Goal: Find specific page/section: Find specific page/section

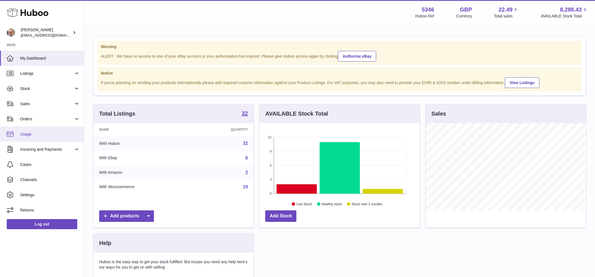
scroll to position [88, 160]
click at [20, 108] on link "Sales" at bounding box center [42, 103] width 84 height 15
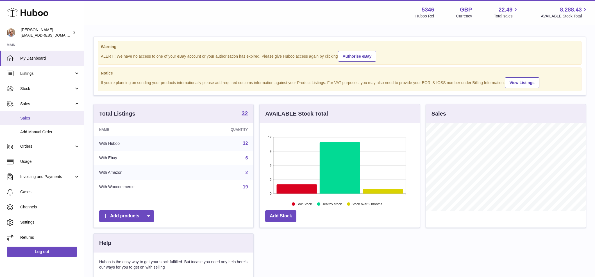
click at [34, 115] on link "Sales" at bounding box center [42, 118] width 84 height 14
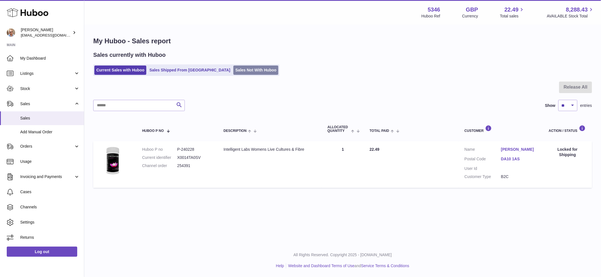
click at [234, 73] on link "Sales Not With Huboo" at bounding box center [256, 69] width 45 height 9
